Goal: Transaction & Acquisition: Purchase product/service

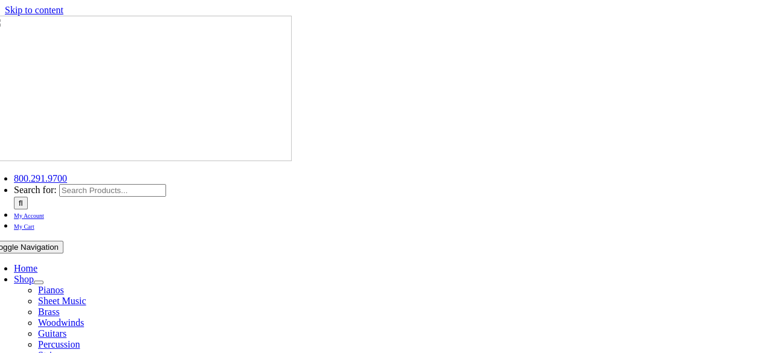
click at [44, 213] on span "My Account" at bounding box center [29, 216] width 30 height 7
click at [34, 223] on span "My Cart" at bounding box center [24, 226] width 21 height 7
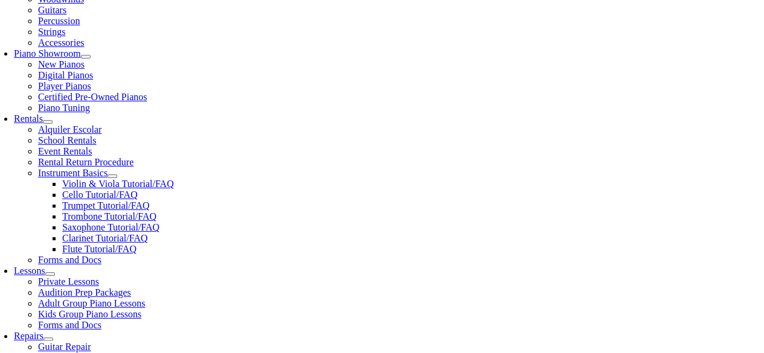
scroll to position [325, 0]
select select "2-[GEOGRAPHIC_DATA]"
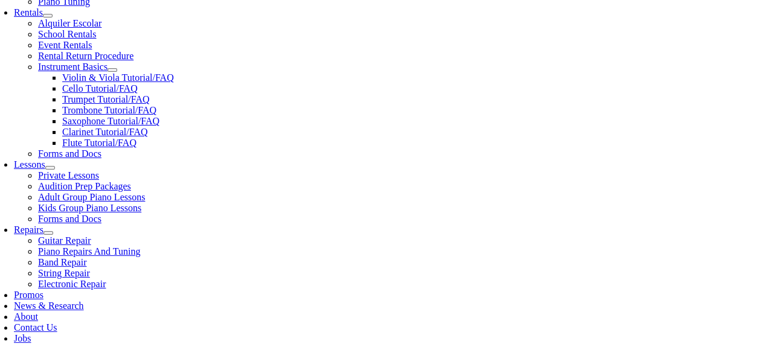
scroll to position [435, 0]
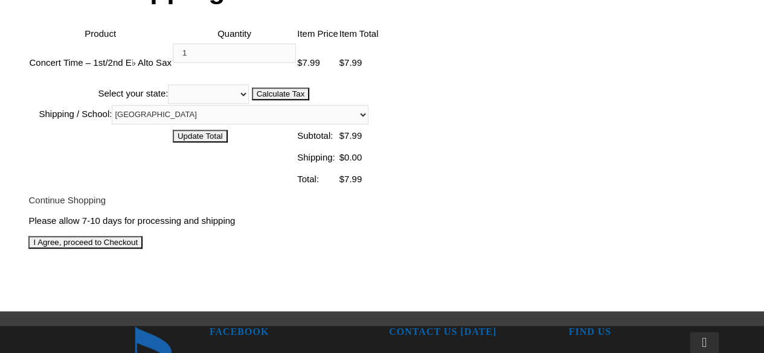
click at [143, 236] on input "I Agree, proceed to Checkout" at bounding box center [85, 242] width 114 height 13
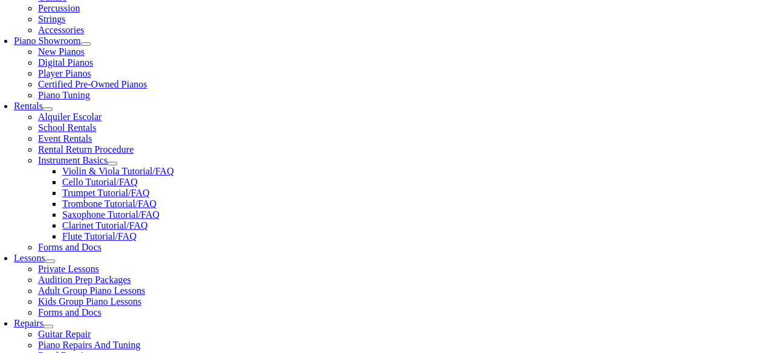
scroll to position [339, 0]
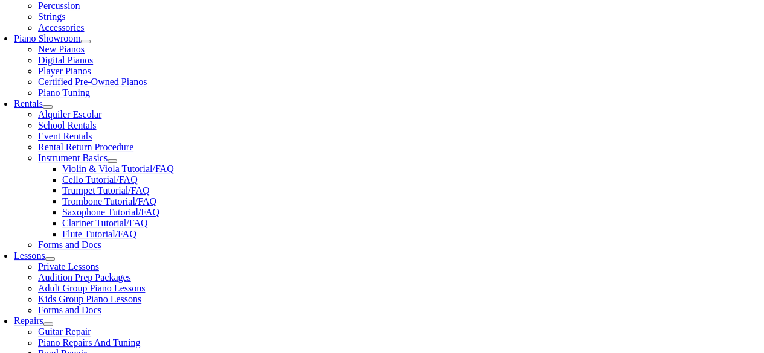
select select "PA"
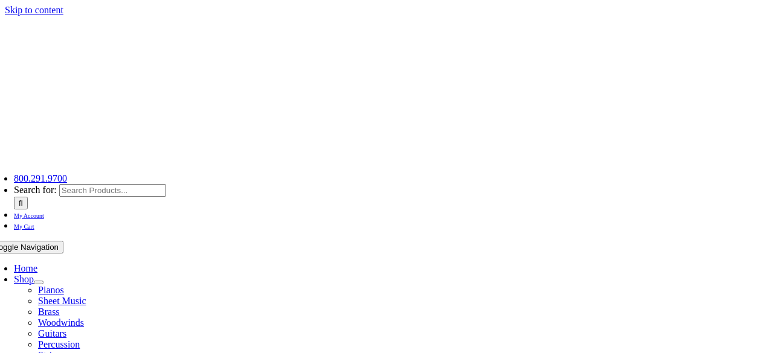
select select "PA"
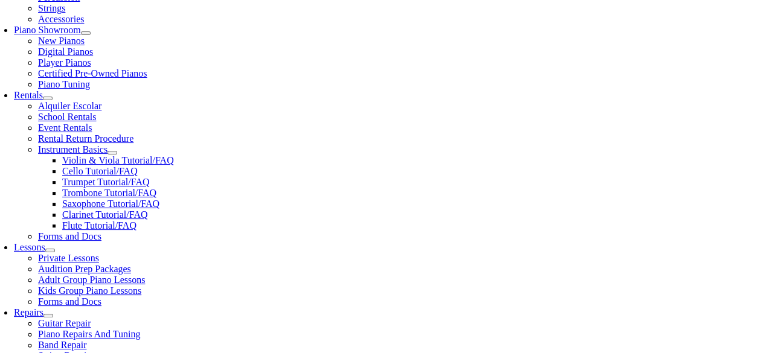
scroll to position [346, 0]
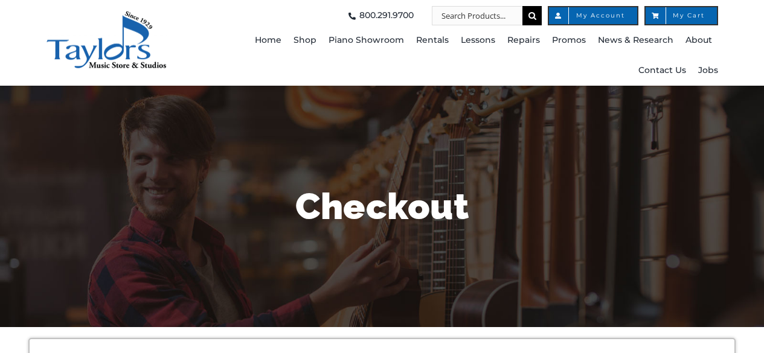
select select
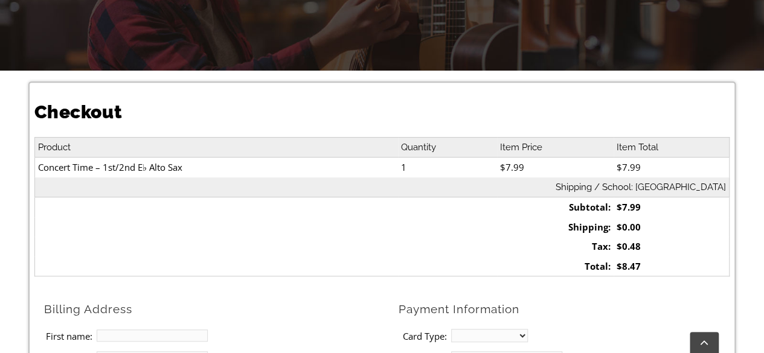
scroll to position [464, 0]
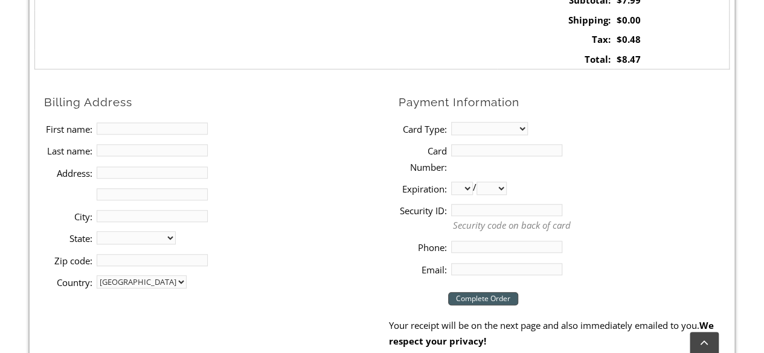
click at [128, 127] on input "First name:" at bounding box center [152, 129] width 111 height 12
type input "[PERSON_NAME]"
type input "[STREET_ADDRESS][PERSON_NAME]"
type input "Media"
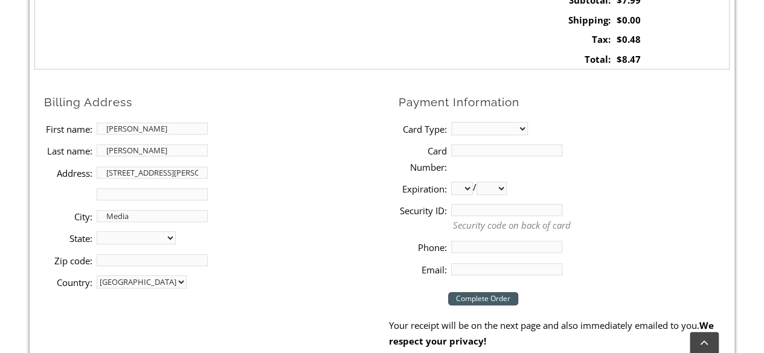
click at [132, 239] on select "[US_STATE] [US_STATE] [US_STATE] [US_STATE] [US_STATE] [US_STATE] [US_STATE] [U…" at bounding box center [136, 237] width 79 height 13
select select "PA"
click at [97, 231] on select "[US_STATE] [US_STATE] [US_STATE] [US_STATE] [US_STATE] [US_STATE] [US_STATE] [U…" at bounding box center [136, 237] width 79 height 13
click at [130, 257] on input "Zip code:" at bounding box center [152, 260] width 111 height 12
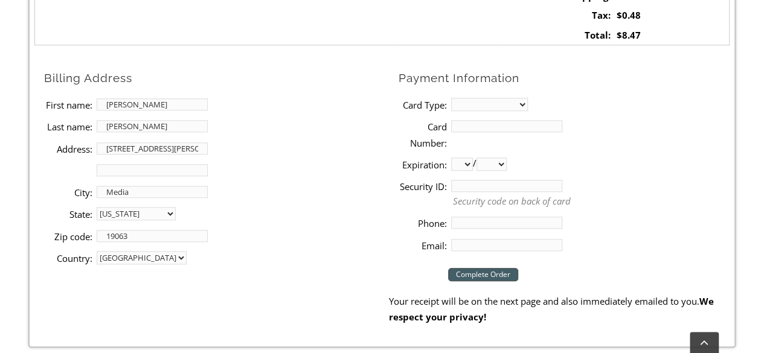
scroll to position [491, 0]
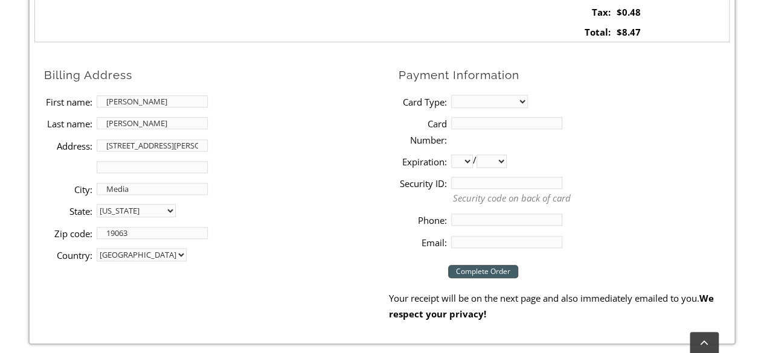
type input "19063"
click at [501, 105] on select "MasterCard Visa American Express Discover" at bounding box center [489, 101] width 77 height 13
select select "visa"
click at [451, 95] on select "MasterCard Visa American Express Discover" at bounding box center [489, 101] width 77 height 13
click at [467, 125] on input "Card Number:" at bounding box center [506, 123] width 111 height 12
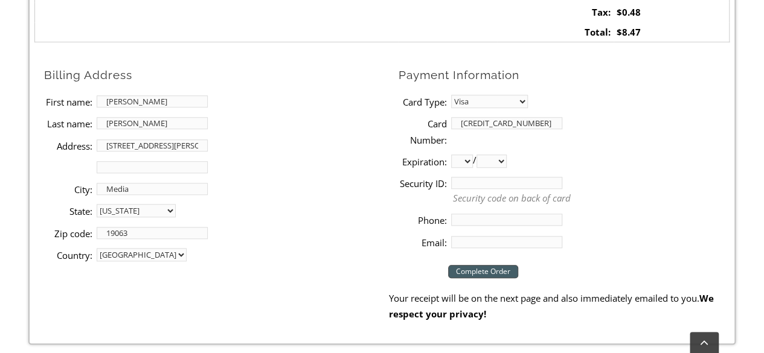
type input "[CREDIT_CARD_NUMBER]"
click at [464, 161] on select "01 02 03 04 05 06 07 08 09 10 11 12" at bounding box center [462, 161] width 22 height 13
select select "02"
click at [451, 155] on select "01 02 03 04 05 06 07 08 09 10 11 12" at bounding box center [462, 161] width 22 height 13
click at [507, 160] on select "2025 2026 2027 2028 2029 2030 2031 2032 2033 2034 2035 2036 2037" at bounding box center [491, 161] width 30 height 13
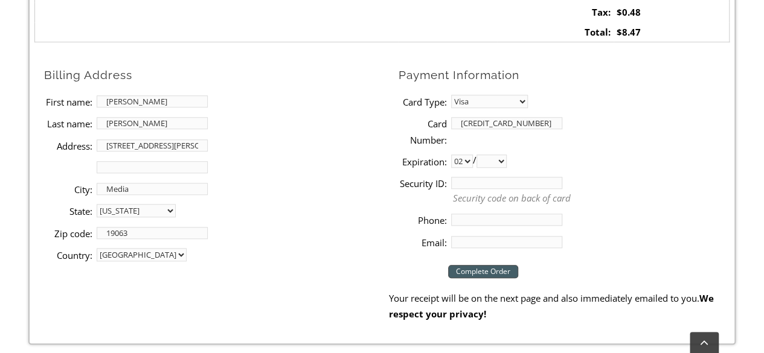
select select "2028"
click at [481, 155] on select "2025 2026 2027 2028 2029 2030 2031 2032 2033 2034 2035 2036 2037" at bounding box center [491, 161] width 30 height 13
click at [469, 182] on input "Security ID:" at bounding box center [506, 183] width 111 height 12
type input "241"
click at [459, 219] on input "Phone:" at bounding box center [506, 220] width 111 height 12
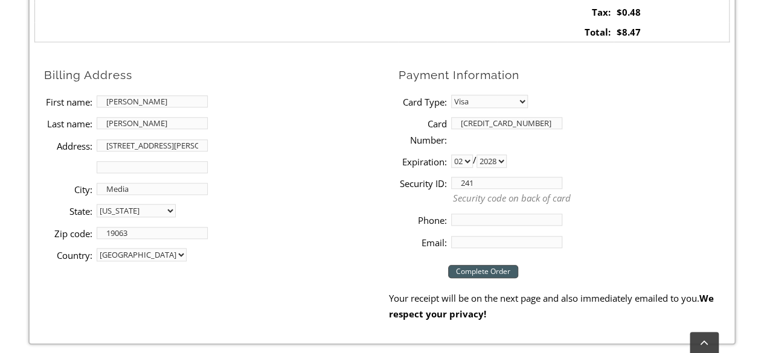
click at [459, 219] on input "Phone:" at bounding box center [506, 220] width 111 height 12
click at [464, 220] on input "Phone:" at bounding box center [506, 220] width 111 height 12
type input "2673067379"
click at [461, 236] on input "Email:" at bounding box center [506, 242] width 111 height 12
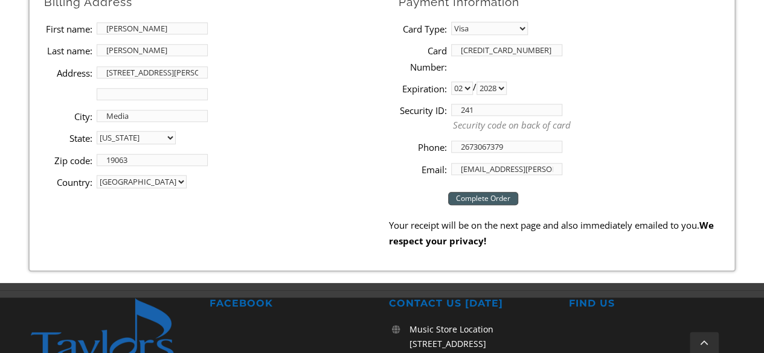
scroll to position [576, 0]
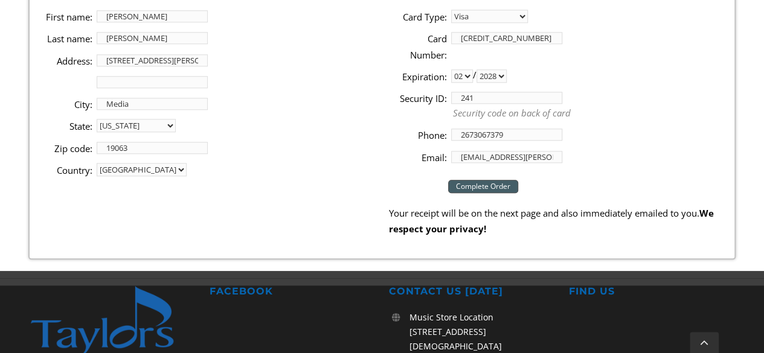
type input "[EMAIL_ADDRESS][PERSON_NAME][DOMAIN_NAME]"
click at [104, 80] on input "Address 2:" at bounding box center [152, 82] width 111 height 12
type input "c"
type input "C"
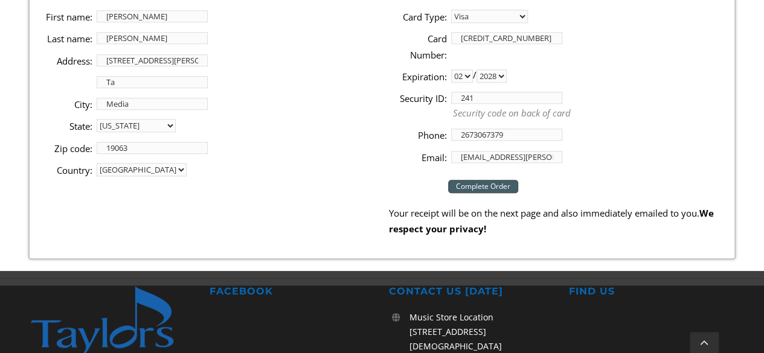
type input "T"
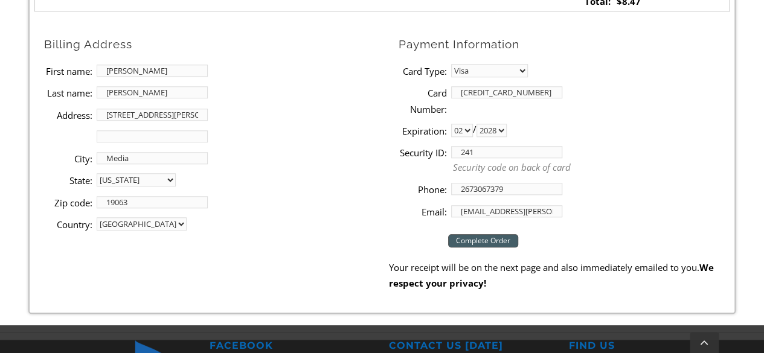
scroll to position [521, 0]
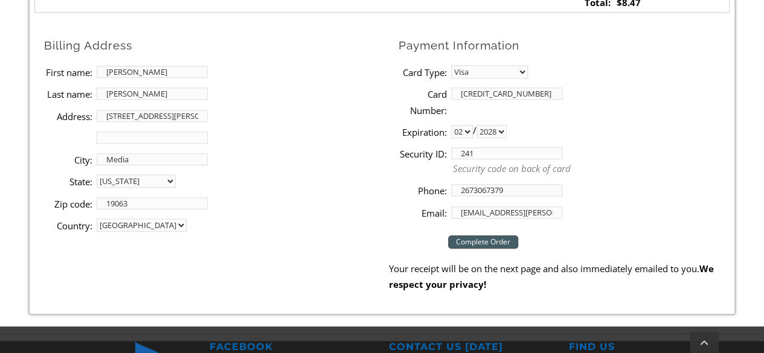
click at [486, 239] on input "Complete Order" at bounding box center [483, 242] width 70 height 13
